Goal: Obtain resource: Download file/media

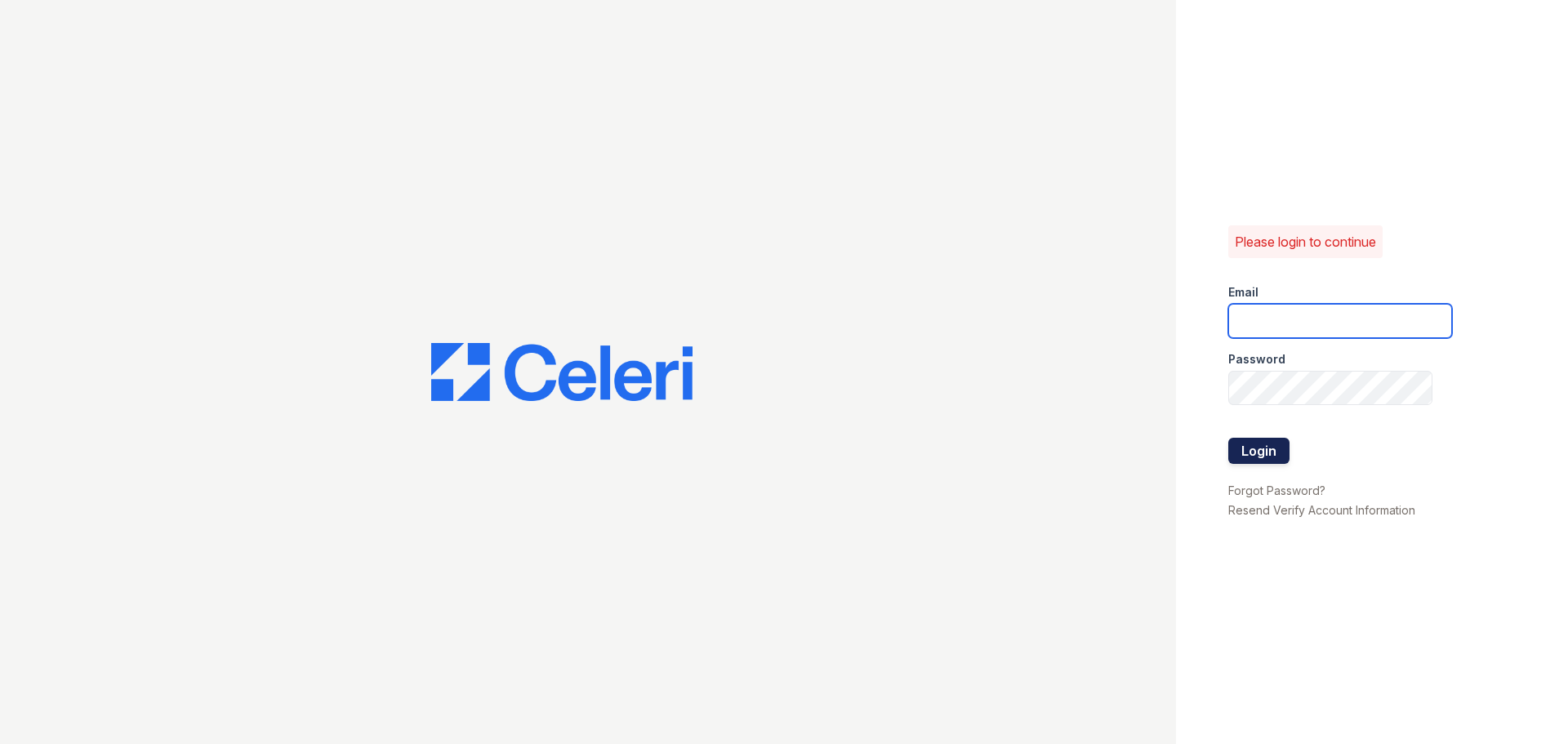
type input "[PERSON_NAME][EMAIL_ADDRESS][DOMAIN_NAME]"
click at [1270, 456] on button "Login" at bounding box center [1259, 451] width 61 height 26
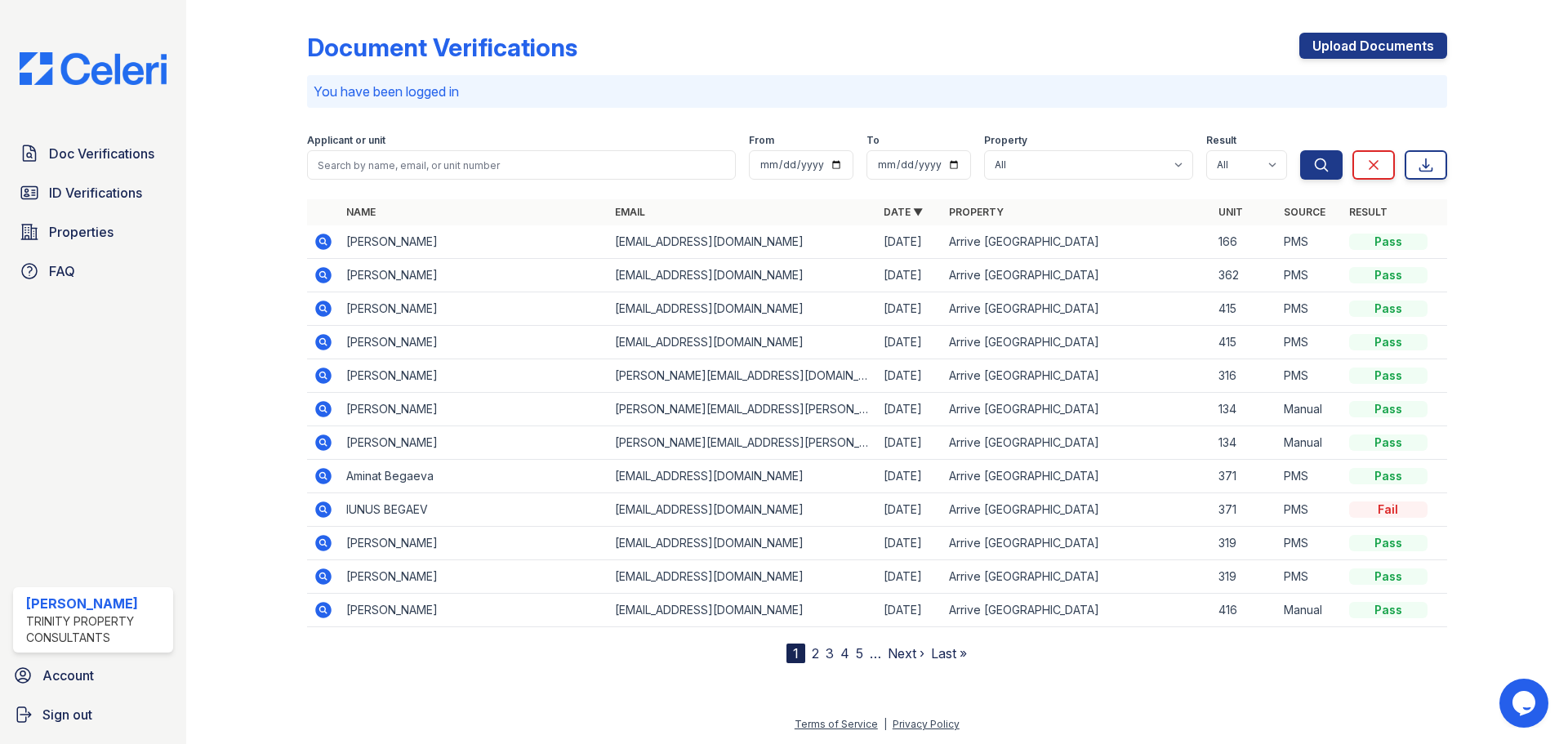
click at [326, 242] on icon at bounding box center [323, 241] width 16 height 16
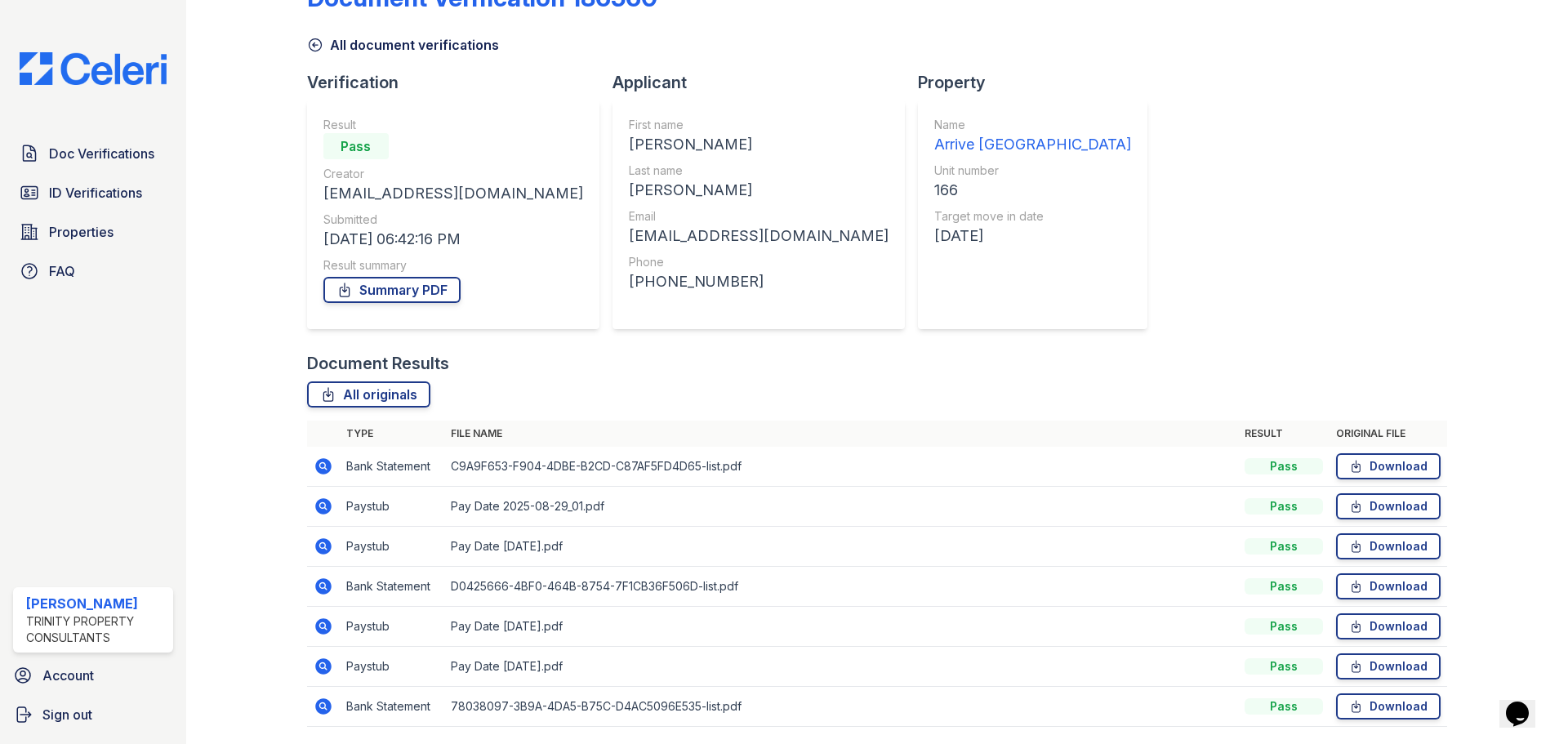
scroll to position [105, 0]
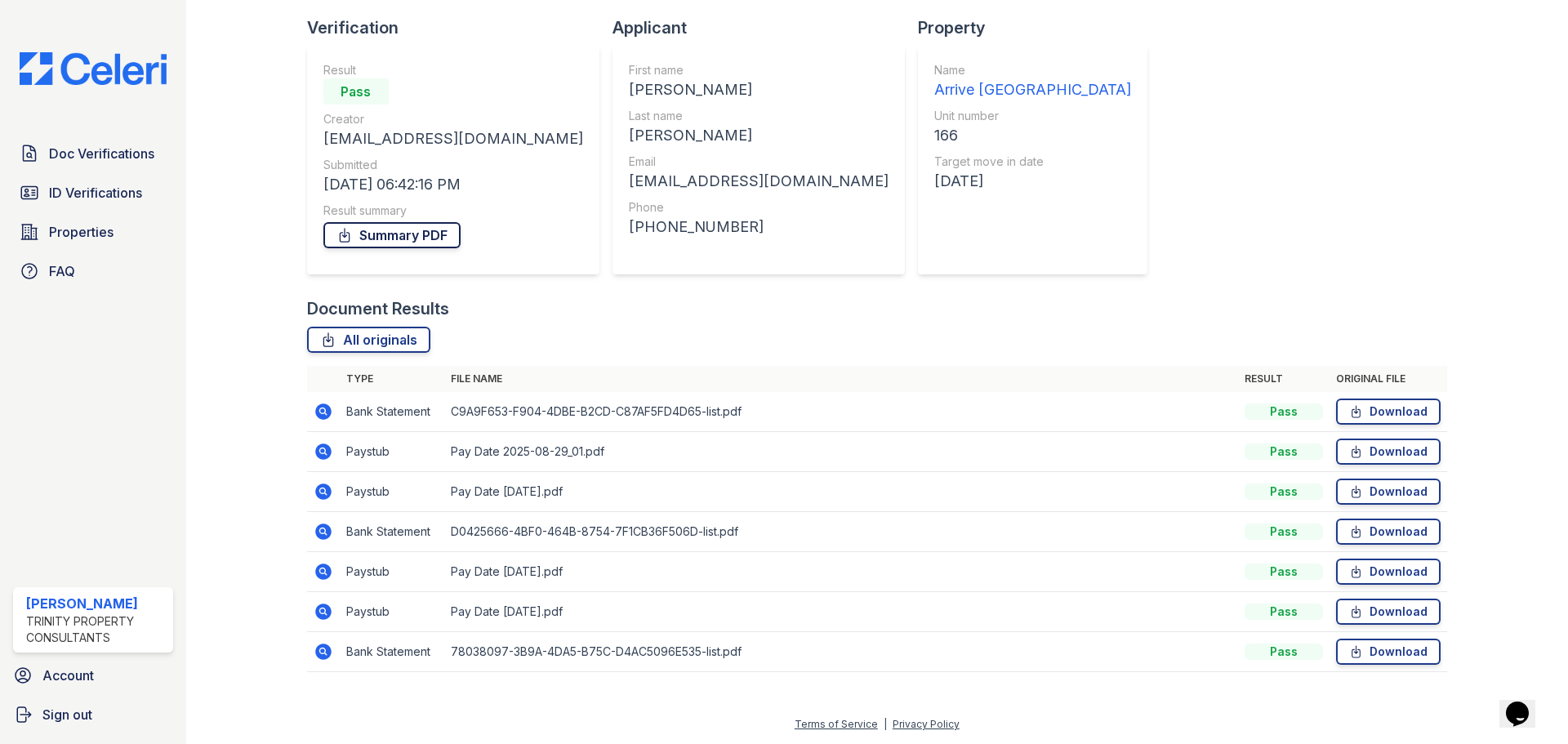
click at [401, 232] on link "Summary PDF" at bounding box center [392, 234] width 137 height 26
click at [101, 179] on link "ID Verifications" at bounding box center [93, 192] width 160 height 32
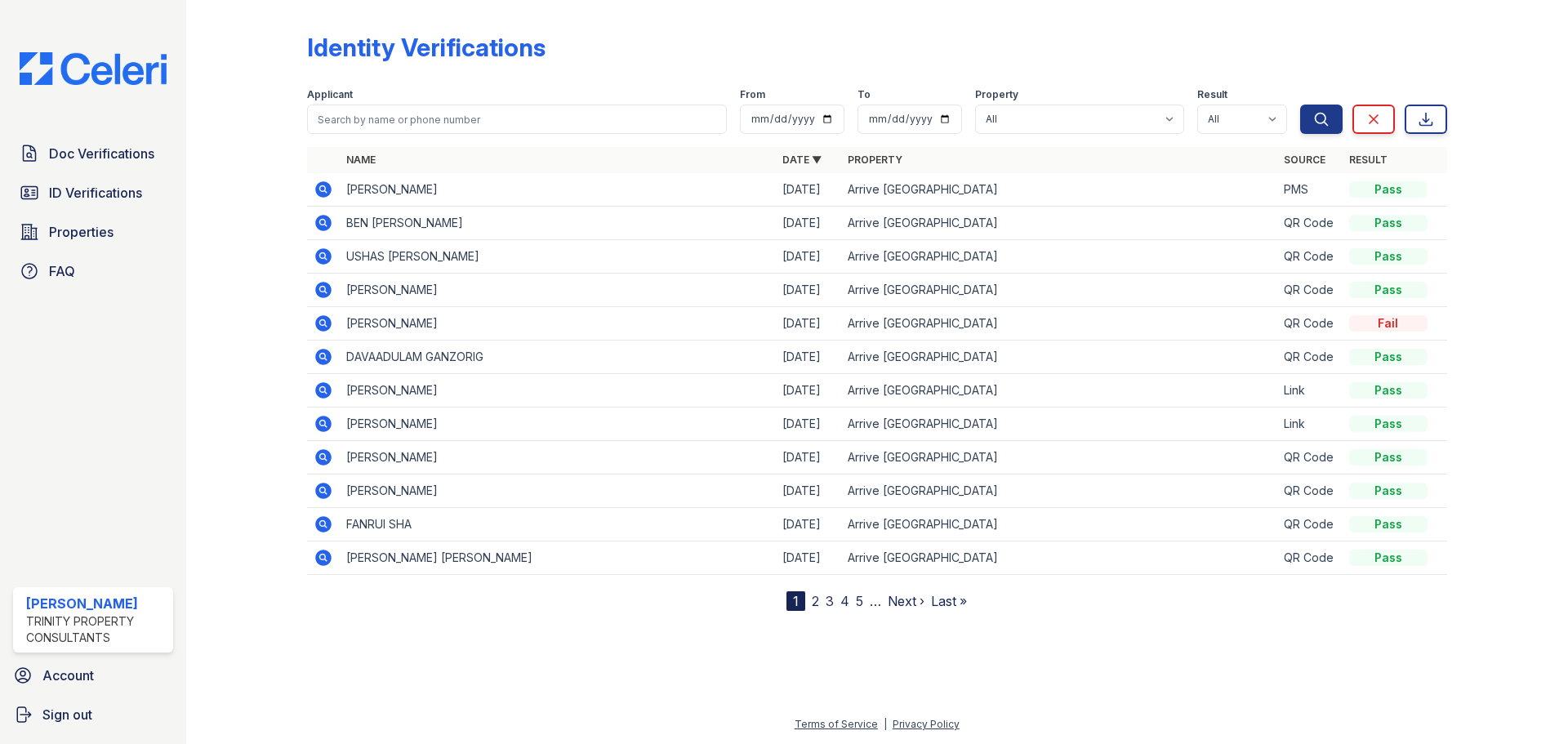
click at [324, 188] on icon at bounding box center [322, 189] width 4 height 4
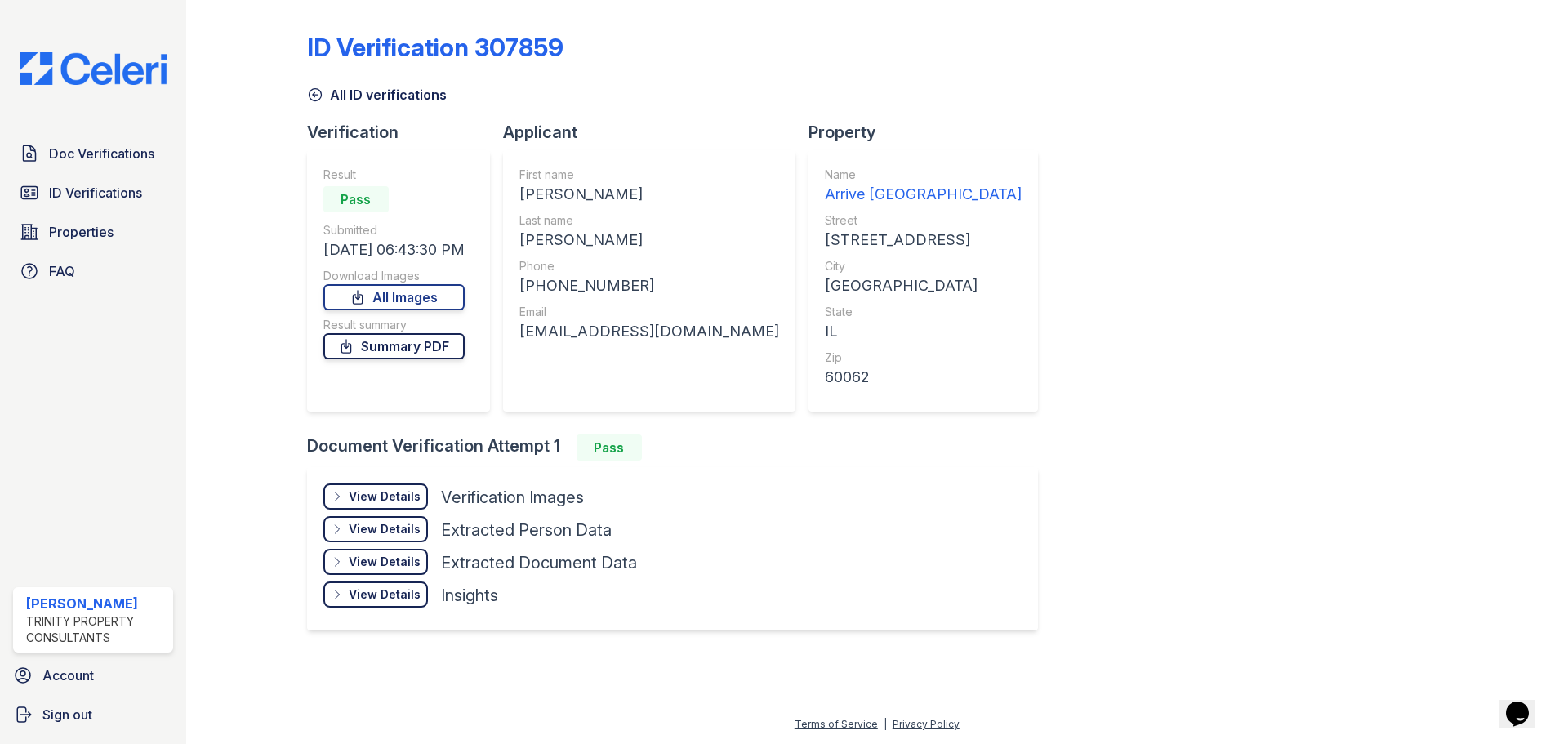
click at [389, 344] on link "Summary PDF" at bounding box center [394, 346] width 141 height 26
